Goal: Find specific page/section: Find specific page/section

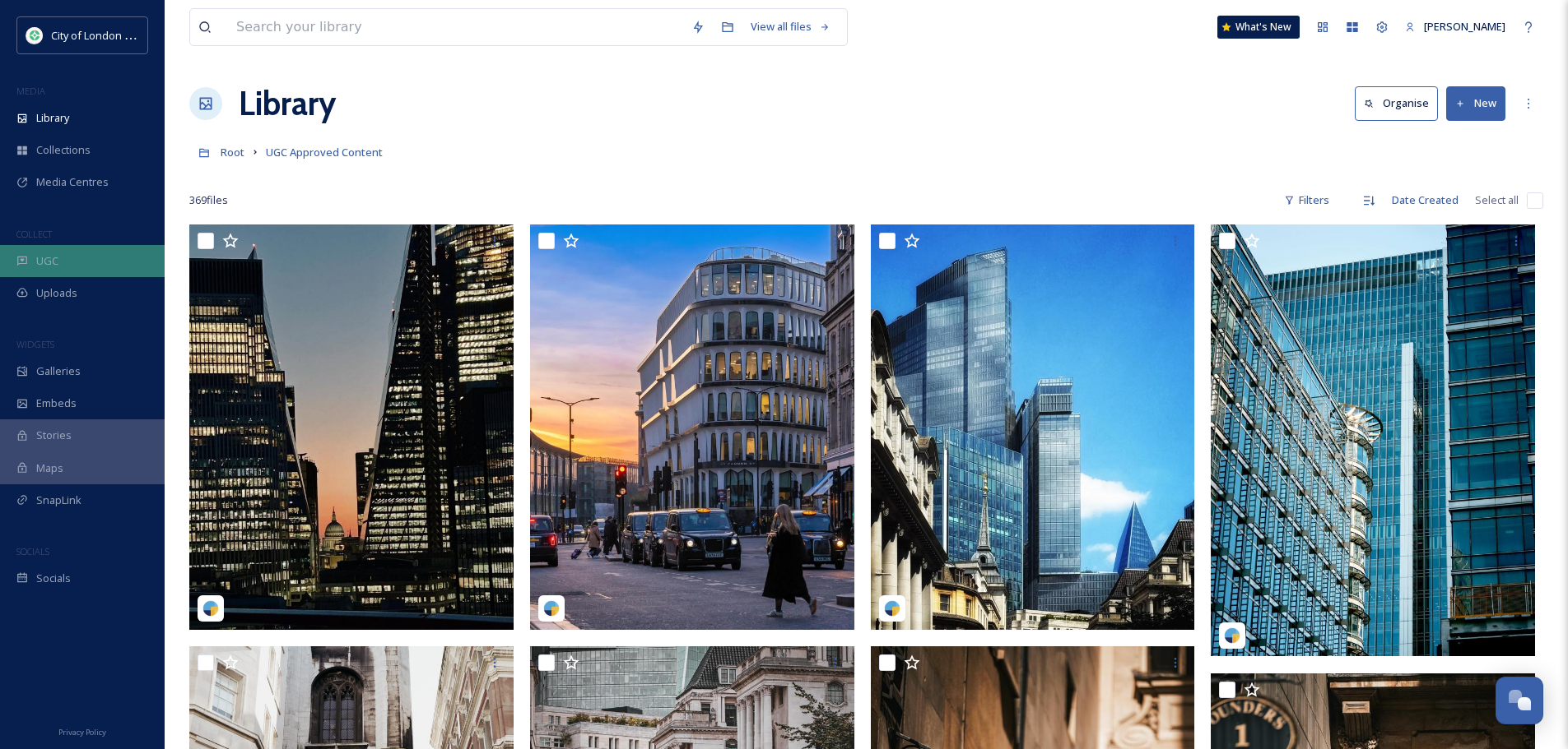
click at [60, 266] on div "UGC" at bounding box center [82, 261] width 165 height 32
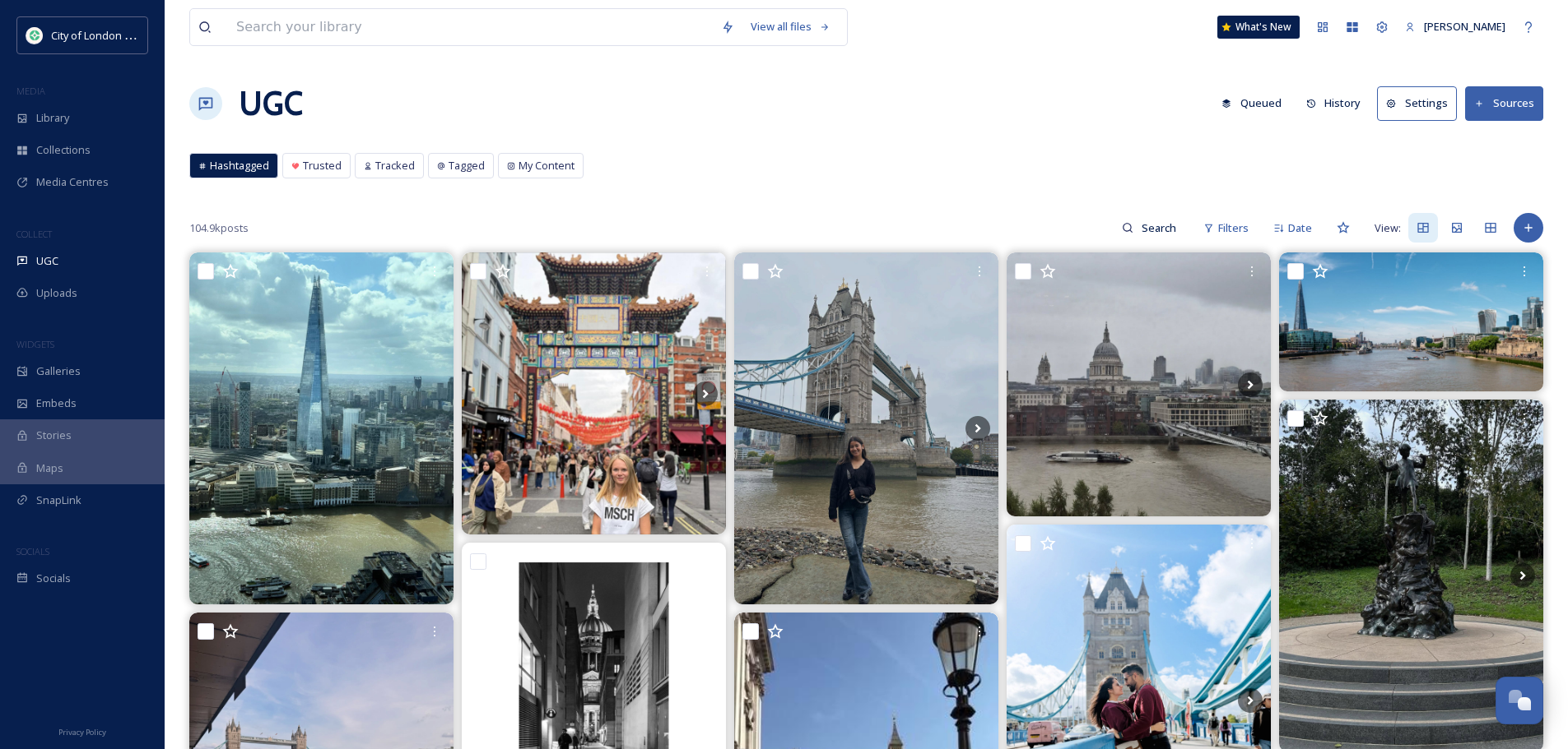
click at [1340, 91] on button "History" at bounding box center [1333, 103] width 72 height 32
